Goal: Information Seeking & Learning: Learn about a topic

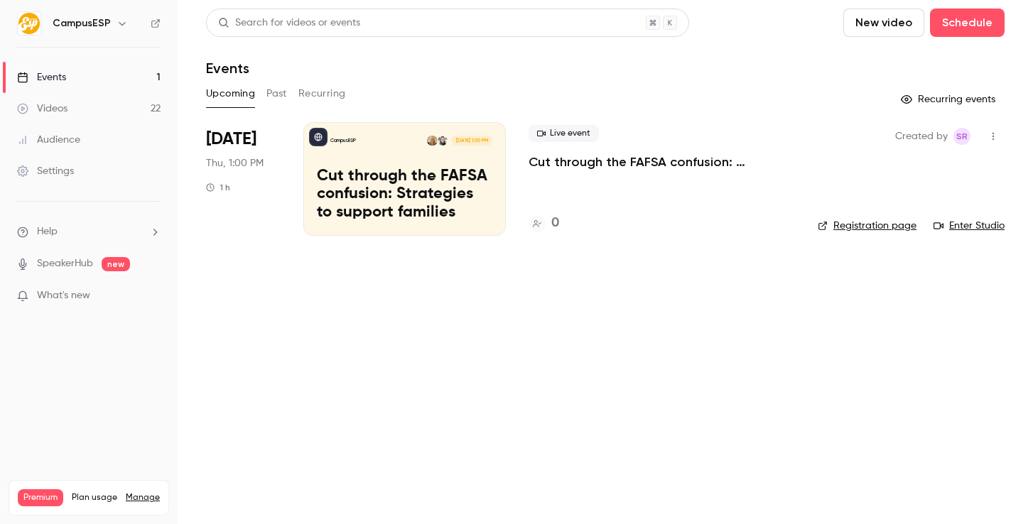
click at [301, 90] on button "Recurring" at bounding box center [322, 93] width 48 height 23
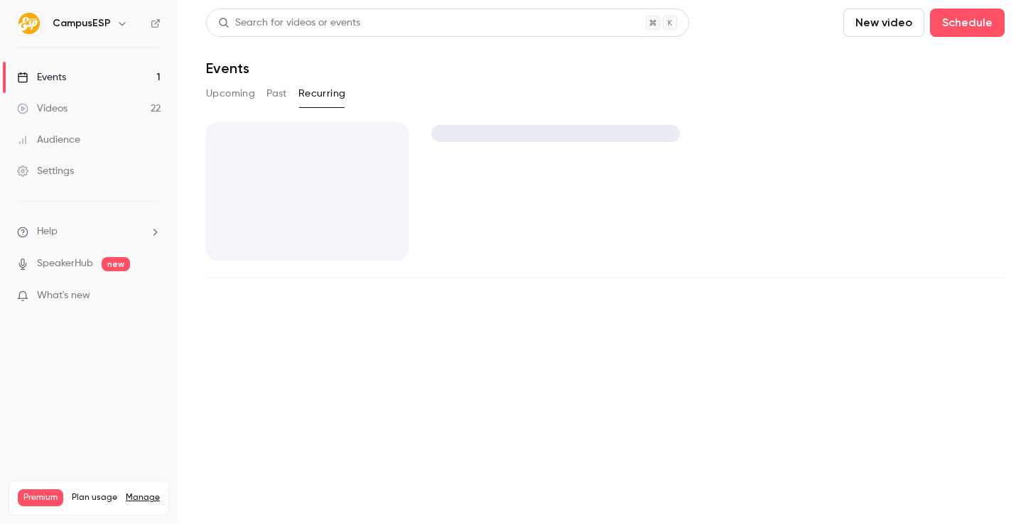
click at [269, 86] on button "Past" at bounding box center [276, 93] width 21 height 23
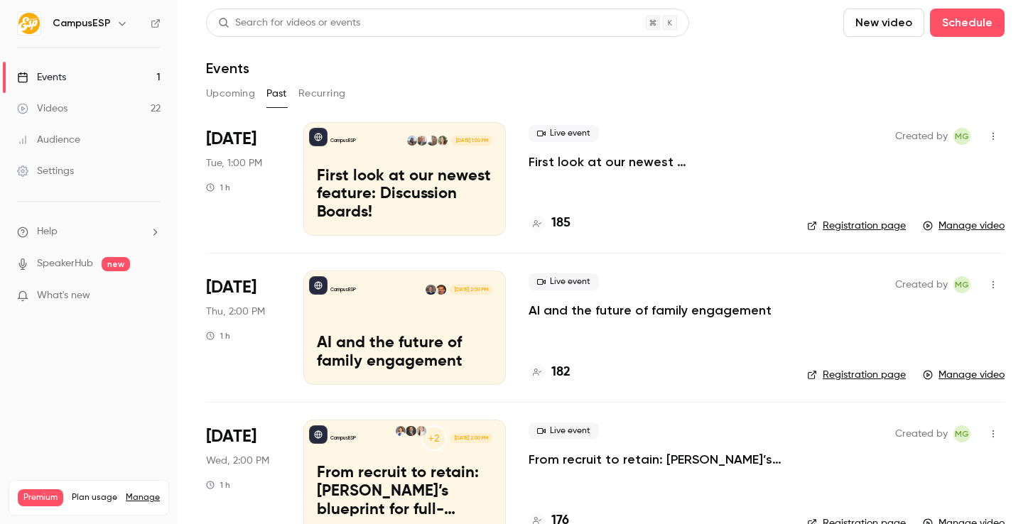
click at [359, 215] on p "First look at our newest feature: Discussion Boards!" at bounding box center [404, 195] width 175 height 55
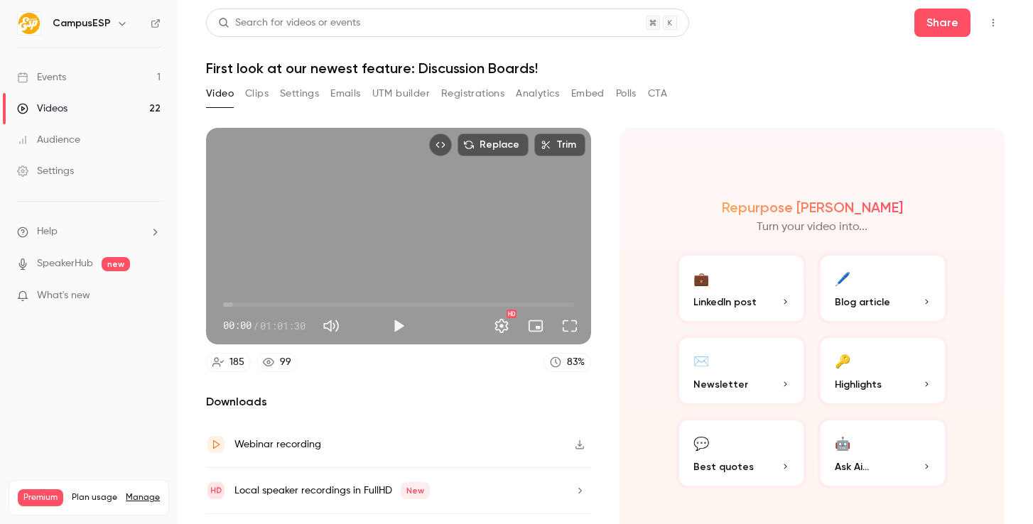
click at [463, 93] on button "Registrations" at bounding box center [472, 93] width 63 height 23
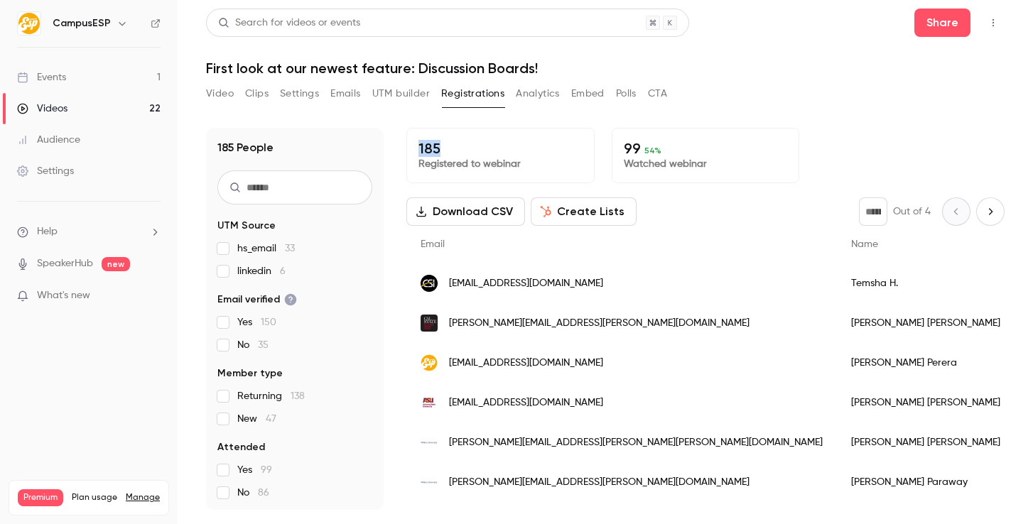
drag, startPoint x: 415, startPoint y: 146, endPoint x: 509, endPoint y: 151, distance: 94.7
click at [509, 151] on div "185 Registered to webinar" at bounding box center [500, 155] width 188 height 55
click at [654, 161] on p "Watched webinar" at bounding box center [706, 164] width 164 height 14
click at [492, 152] on p "185" at bounding box center [500, 148] width 164 height 17
click at [607, 94] on div "Video Clips Settings Emails UTM builder Registrations Analytics Embed Polls CTA" at bounding box center [436, 93] width 461 height 23
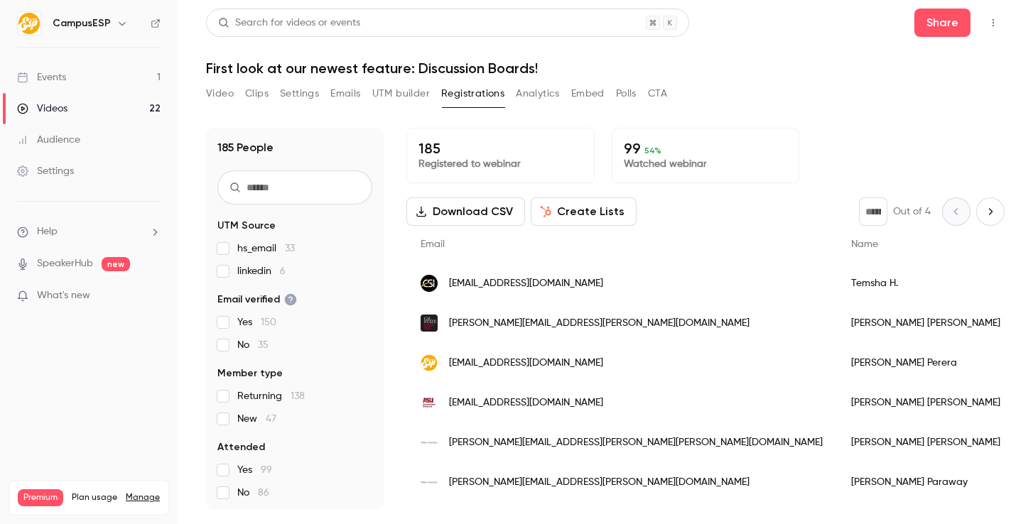
click at [623, 94] on button "Polls" at bounding box center [626, 93] width 21 height 23
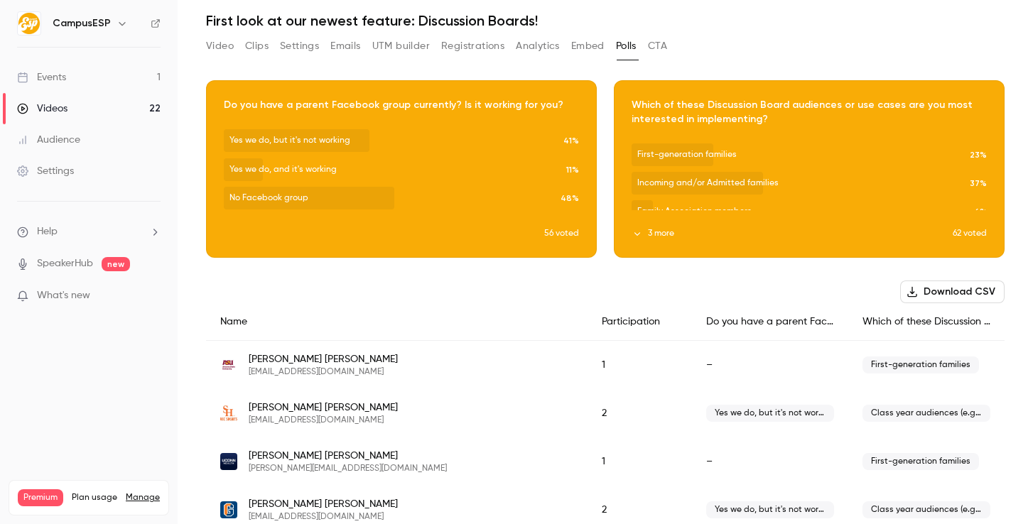
scroll to position [62, 0]
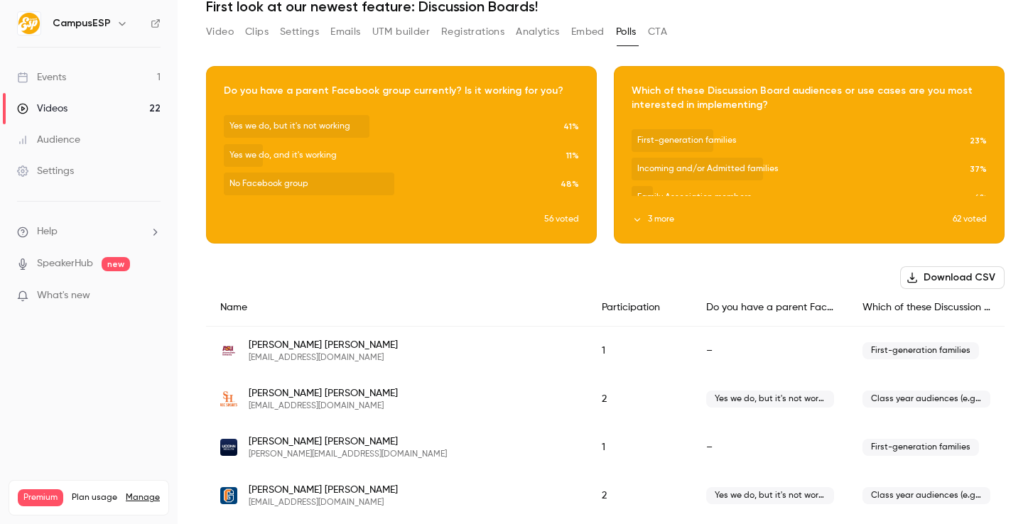
click at [714, 222] on button "3 more" at bounding box center [792, 219] width 321 height 13
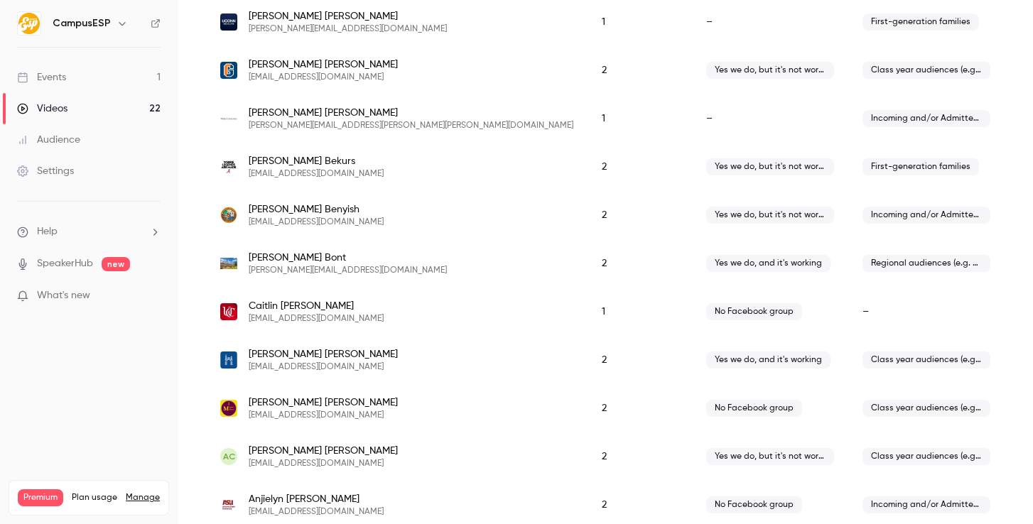
scroll to position [0, 0]
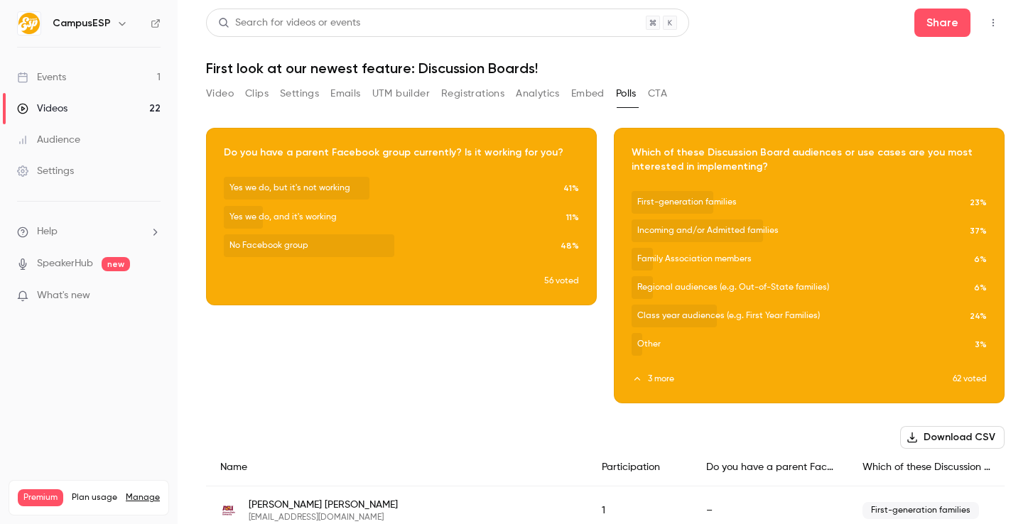
click at [335, 67] on h1 "First look at our newest feature: Discussion Boards!" at bounding box center [605, 68] width 799 height 17
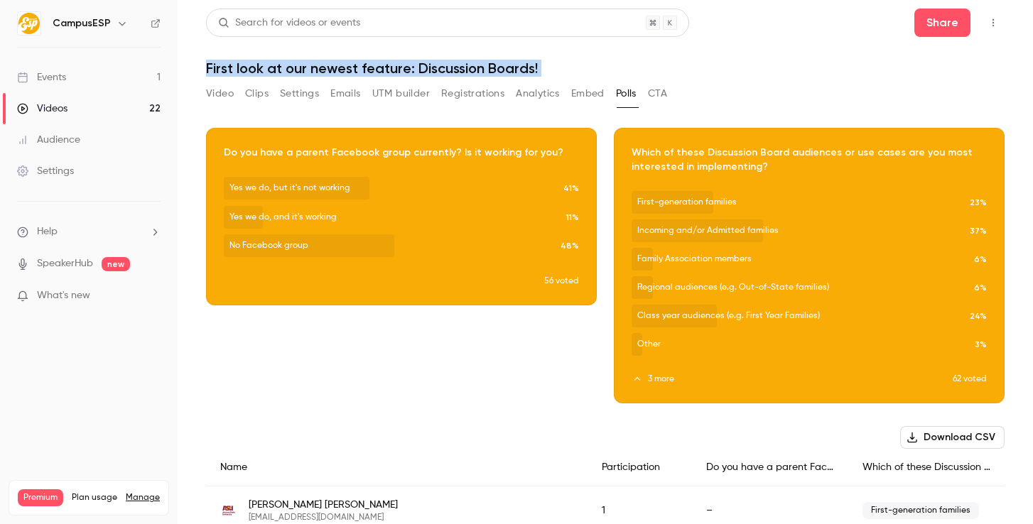
click at [335, 67] on h1 "First look at our newest feature: Discussion Boards!" at bounding box center [605, 68] width 799 height 17
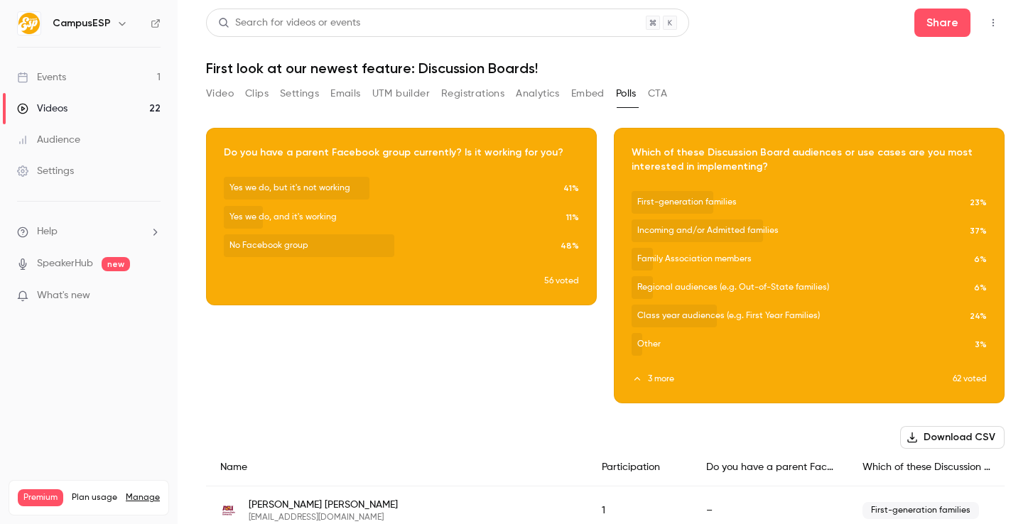
click at [503, 75] on h1 "First look at our newest feature: Discussion Boards!" at bounding box center [605, 68] width 799 height 17
click at [988, 24] on icon "Top Bar Actions" at bounding box center [993, 23] width 11 height 10
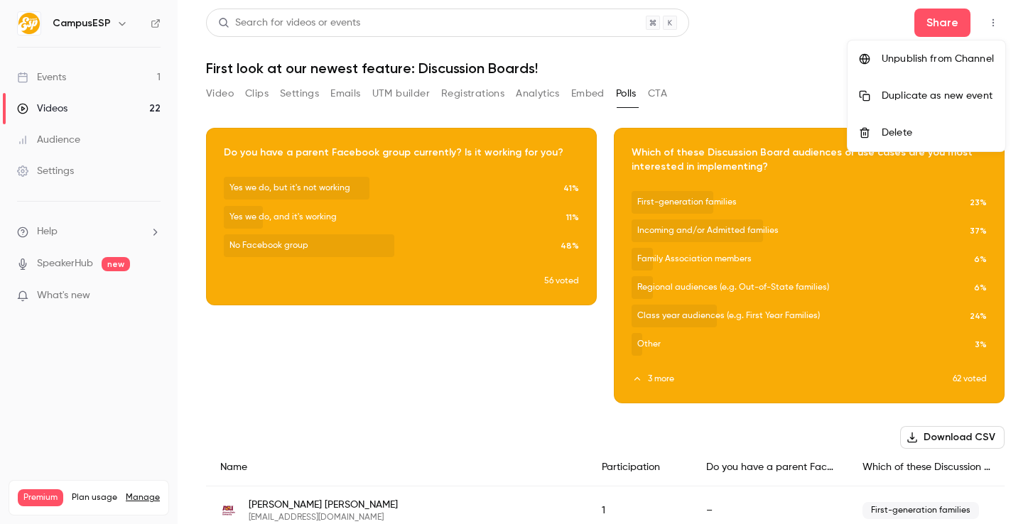
click at [443, 101] on div at bounding box center [516, 262] width 1033 height 524
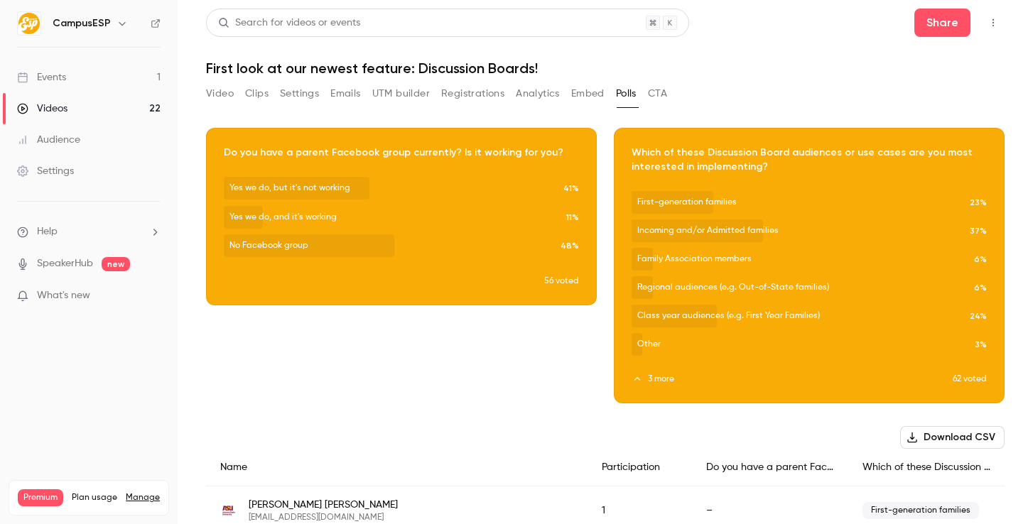
click at [120, 102] on link "Videos 22" at bounding box center [89, 108] width 178 height 31
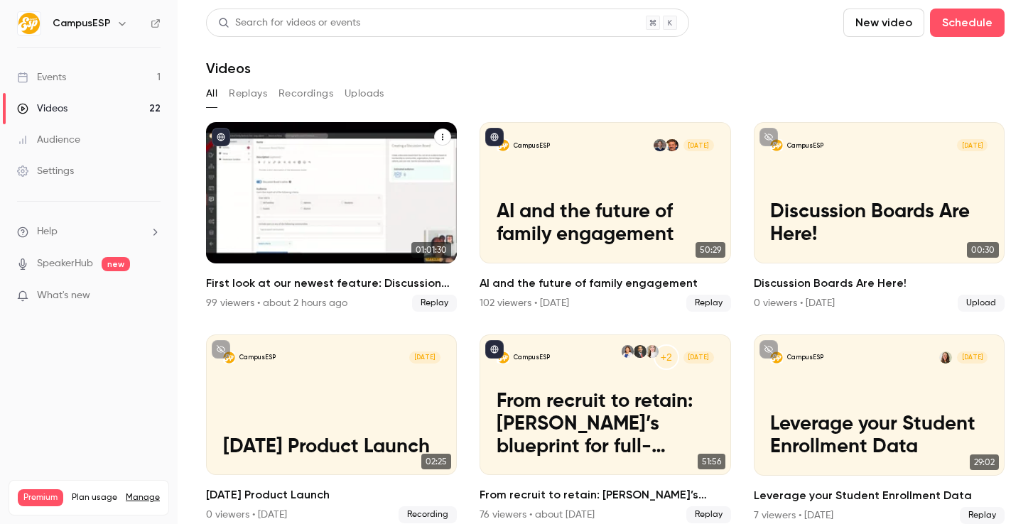
click at [426, 296] on span "Replay" at bounding box center [434, 303] width 45 height 17
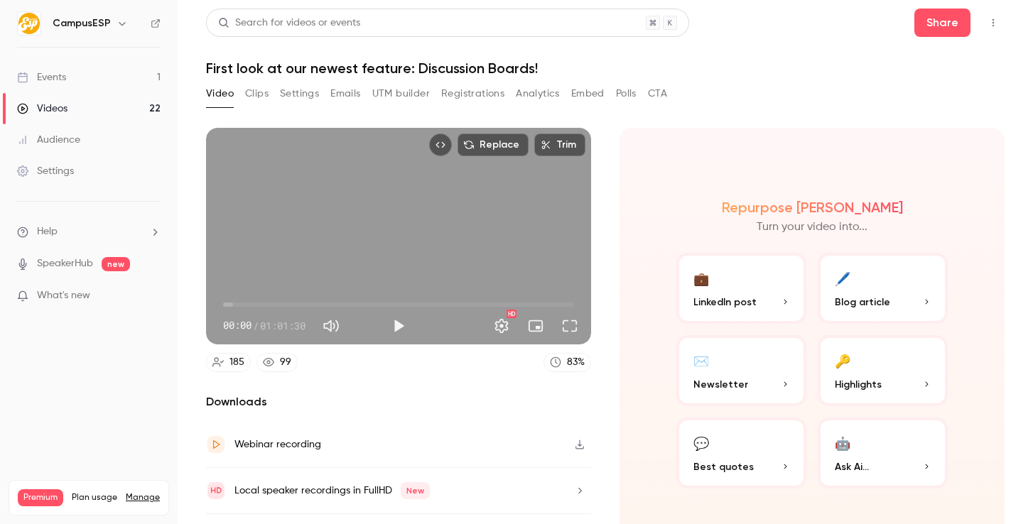
click at [995, 31] on button "Top Bar Actions" at bounding box center [993, 22] width 23 height 23
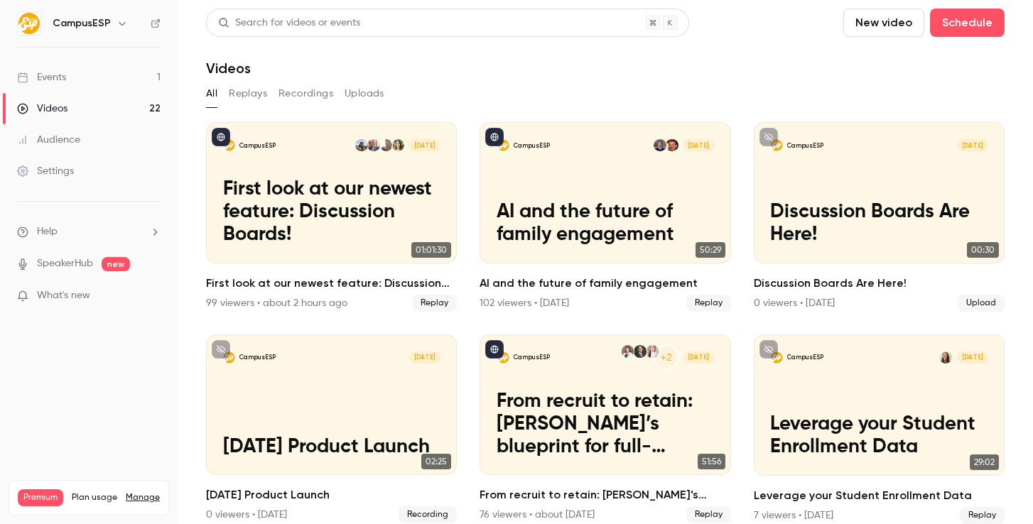
click at [120, 72] on link "Events 1" at bounding box center [89, 77] width 178 height 31
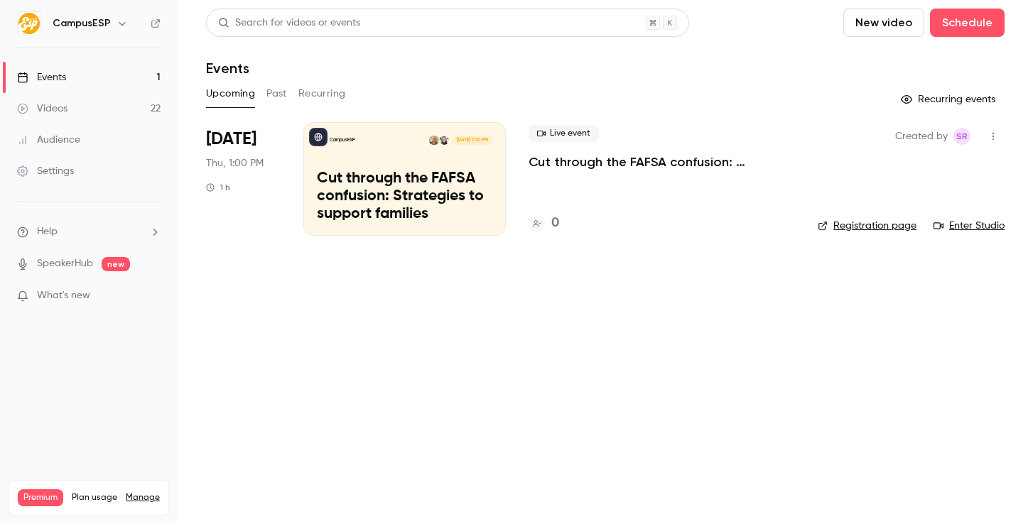
click at [276, 89] on button "Past" at bounding box center [276, 93] width 21 height 23
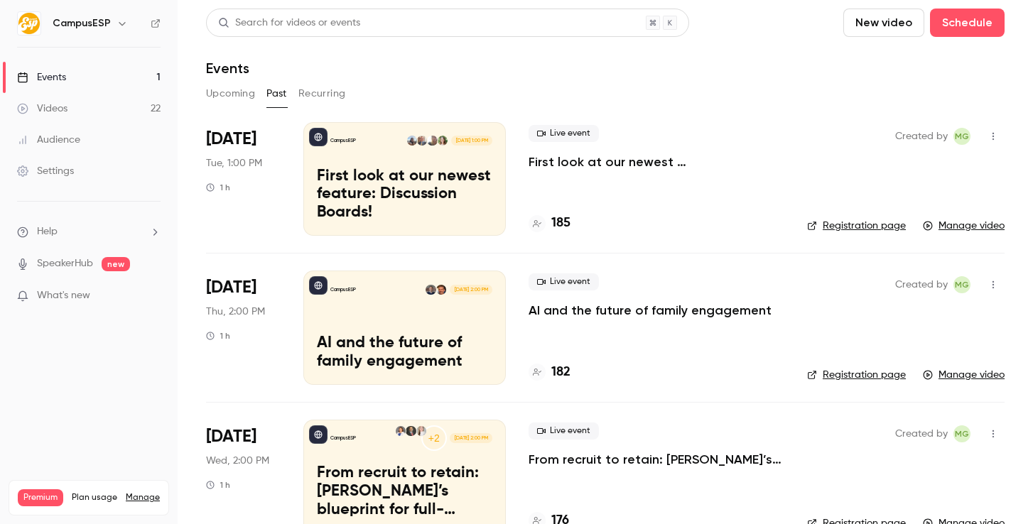
click at [868, 225] on link "Registration page" at bounding box center [856, 226] width 99 height 14
